Goal: Check status

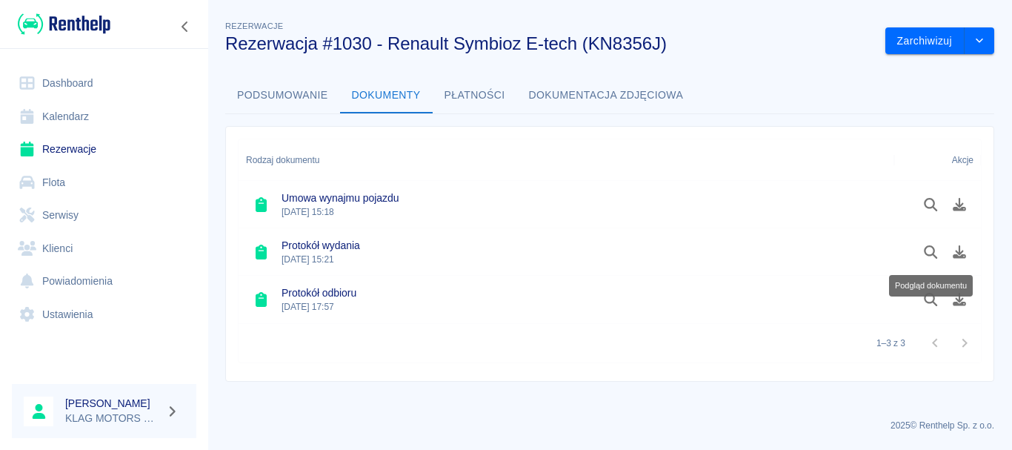
click at [289, 95] on button "Podsumowanie" at bounding box center [282, 96] width 115 height 36
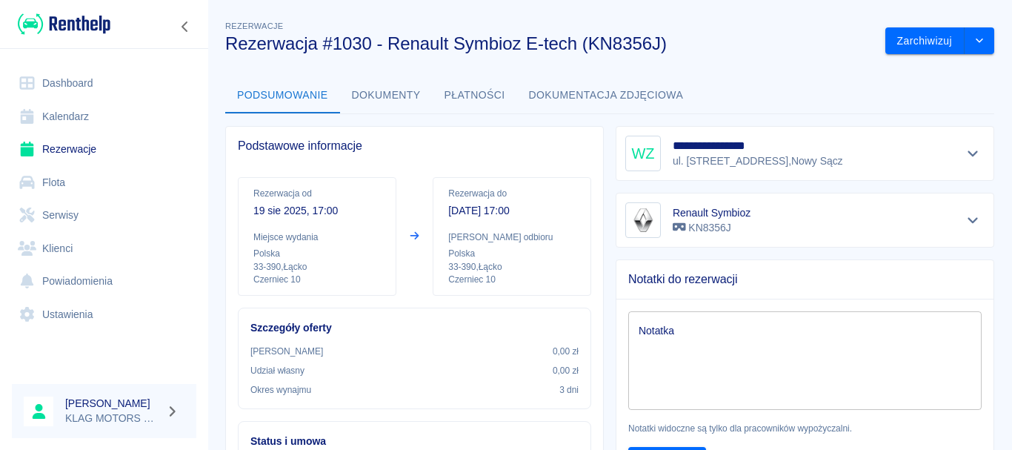
click at [497, 102] on button "Płatności" at bounding box center [475, 96] width 84 height 36
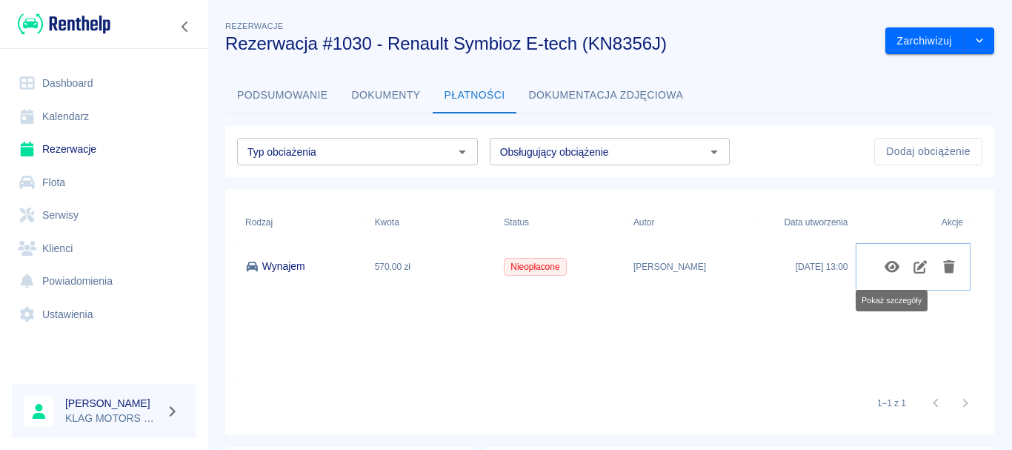
click at [893, 269] on icon "Pokaż szczegóły" at bounding box center [892, 266] width 17 height 13
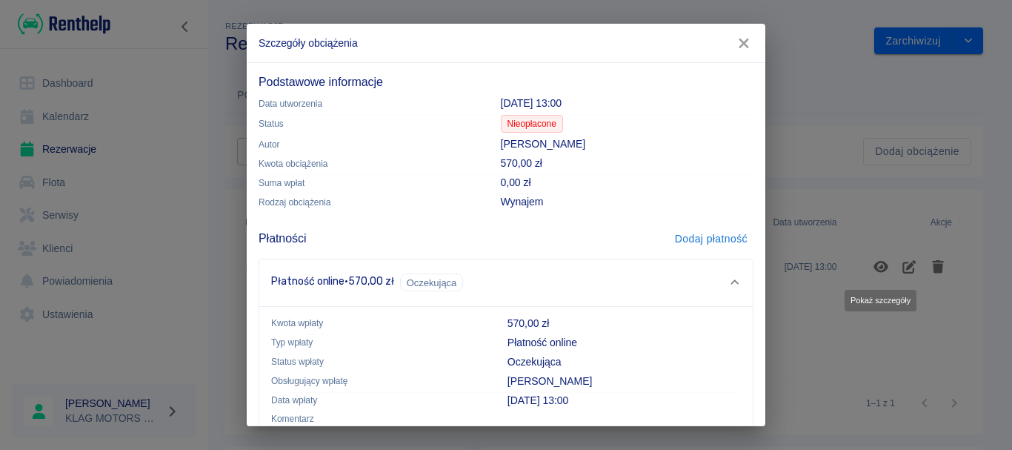
click at [749, 44] on icon "button" at bounding box center [743, 44] width 19 height 16
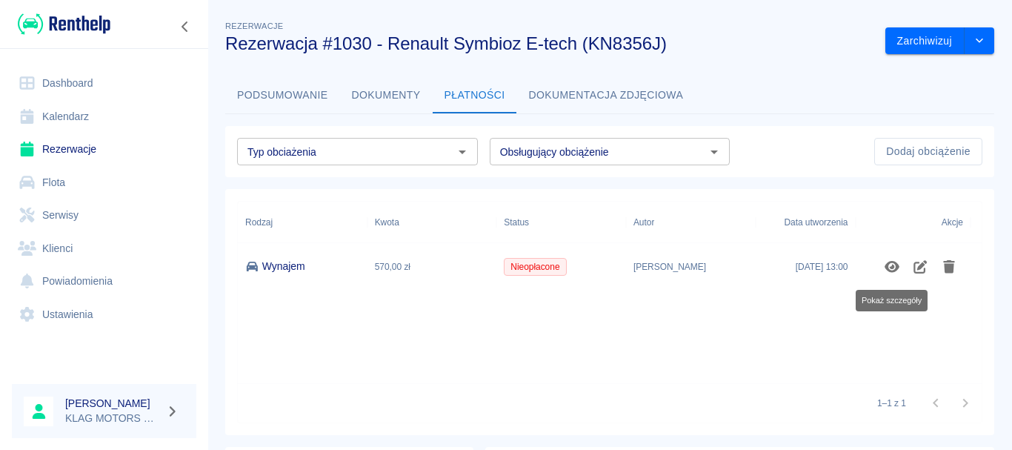
click at [271, 98] on button "Podsumowanie" at bounding box center [282, 96] width 115 height 36
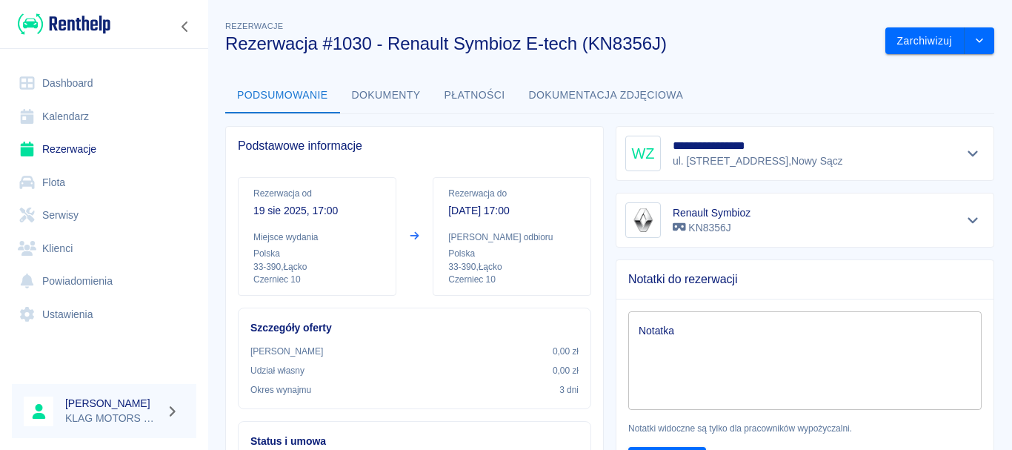
click at [389, 93] on button "Dokumenty" at bounding box center [386, 96] width 93 height 36
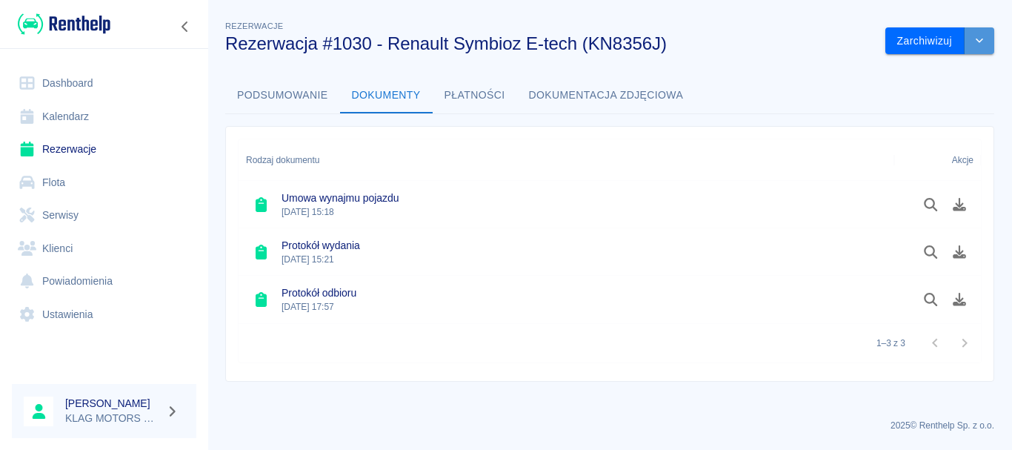
click at [978, 39] on icon "drop-down" at bounding box center [980, 41] width 12 height 10
click at [682, 124] on div "Rodzaj dokumentu Akcje Umowa wynajmu pojazdu [DATE] 15:18 Protokół wydania [DAT…" at bounding box center [603, 248] width 781 height 268
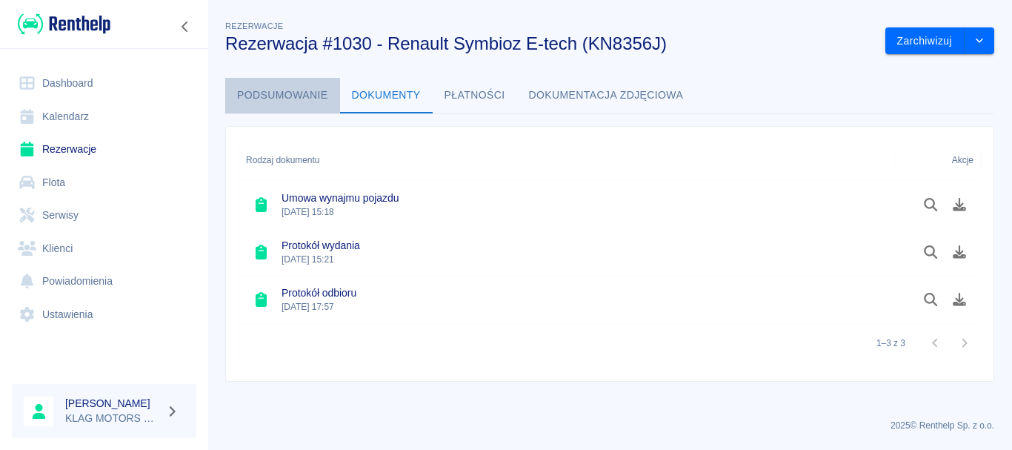
click at [278, 100] on button "Podsumowanie" at bounding box center [282, 96] width 115 height 36
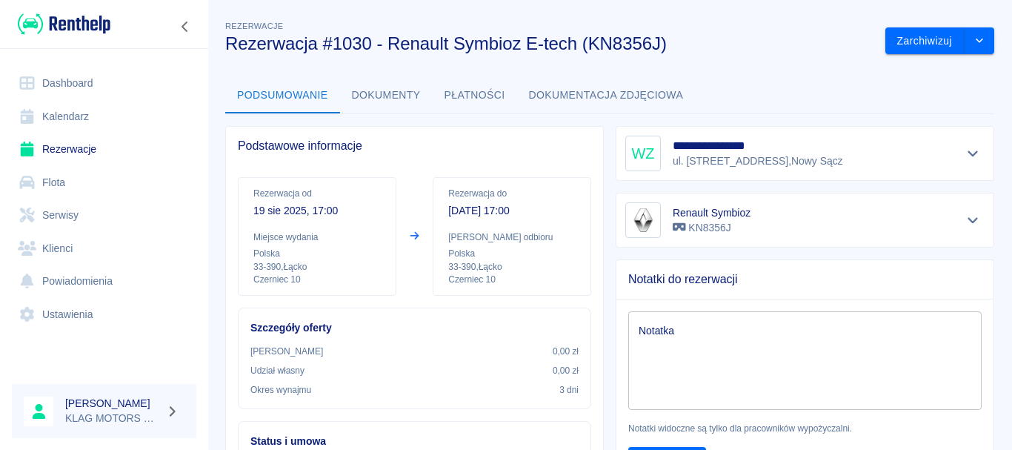
click at [604, 126] on div "**********" at bounding box center [799, 147] width 391 height 67
